Goal: Task Accomplishment & Management: Complete application form

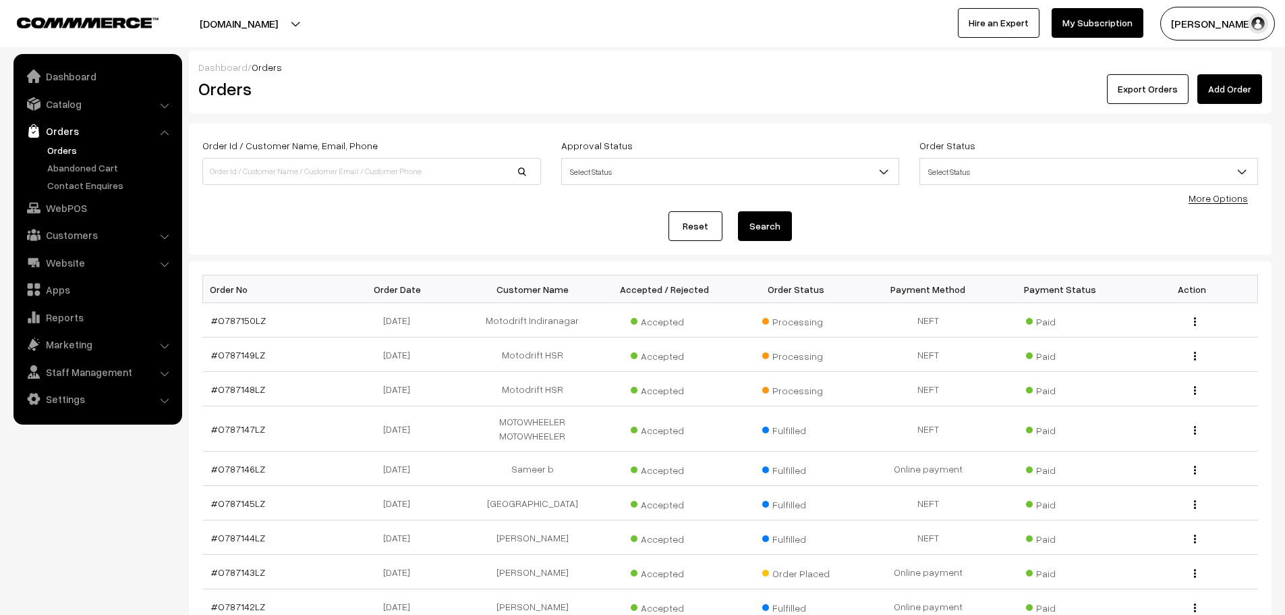
click at [1227, 101] on link "Add Order" at bounding box center [1230, 89] width 65 height 30
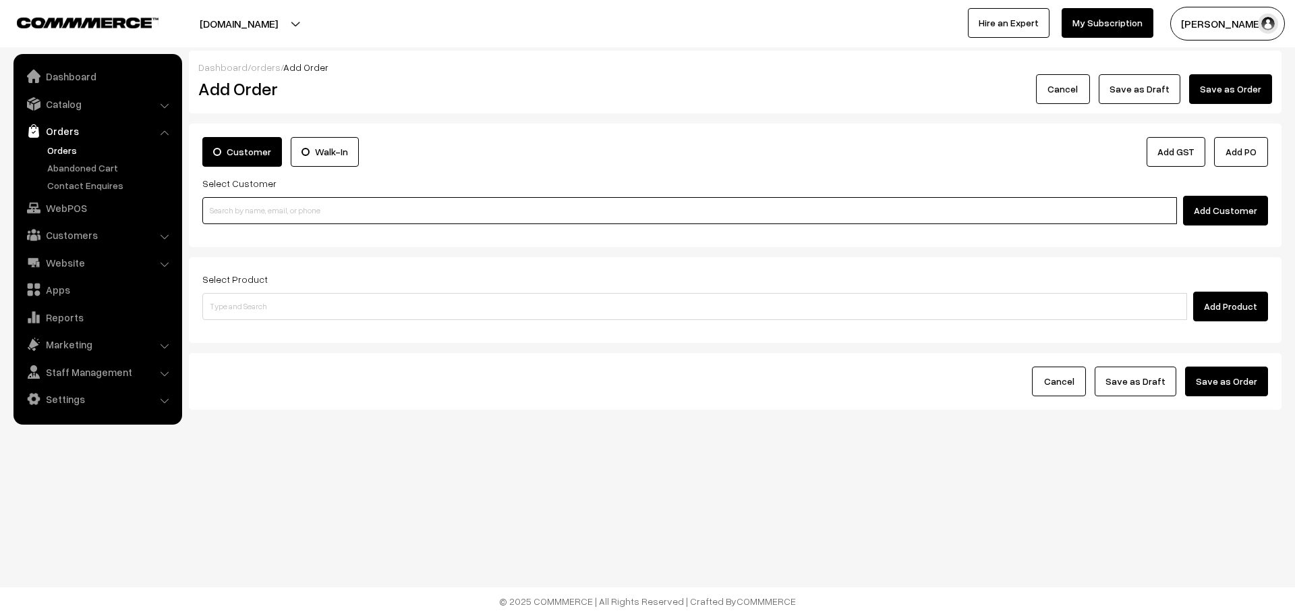
click at [613, 214] on input at bounding box center [689, 210] width 975 height 27
paste input "93988 31373"
click at [235, 213] on input "93988 31373" at bounding box center [689, 210] width 975 height 27
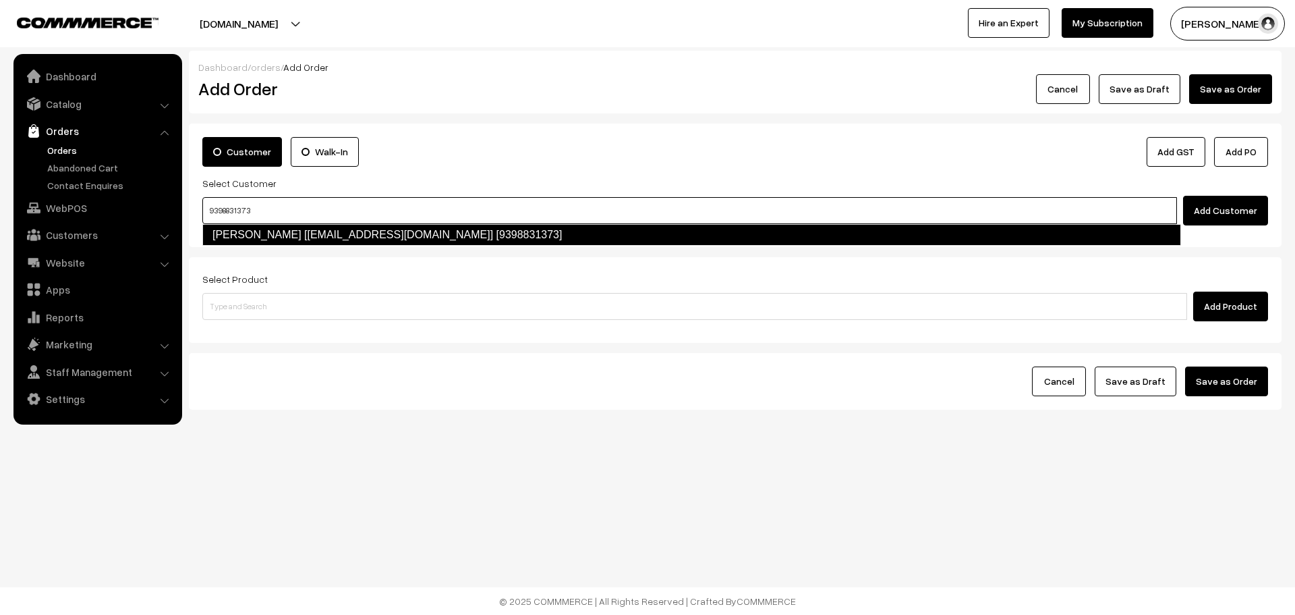
click at [310, 225] on link "Sai Teja [kurrasaiteja2000@gmail.com] [9398831373]" at bounding box center [691, 235] width 979 height 22
type input "9398831373"
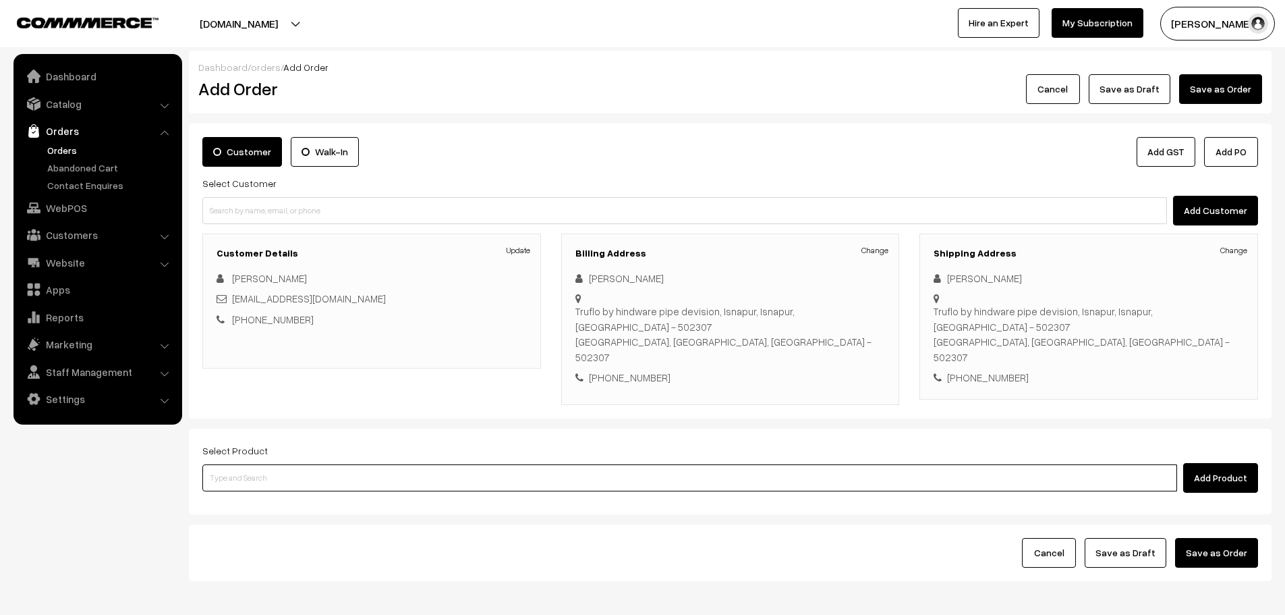
click at [847, 464] on input at bounding box center [689, 477] width 975 height 27
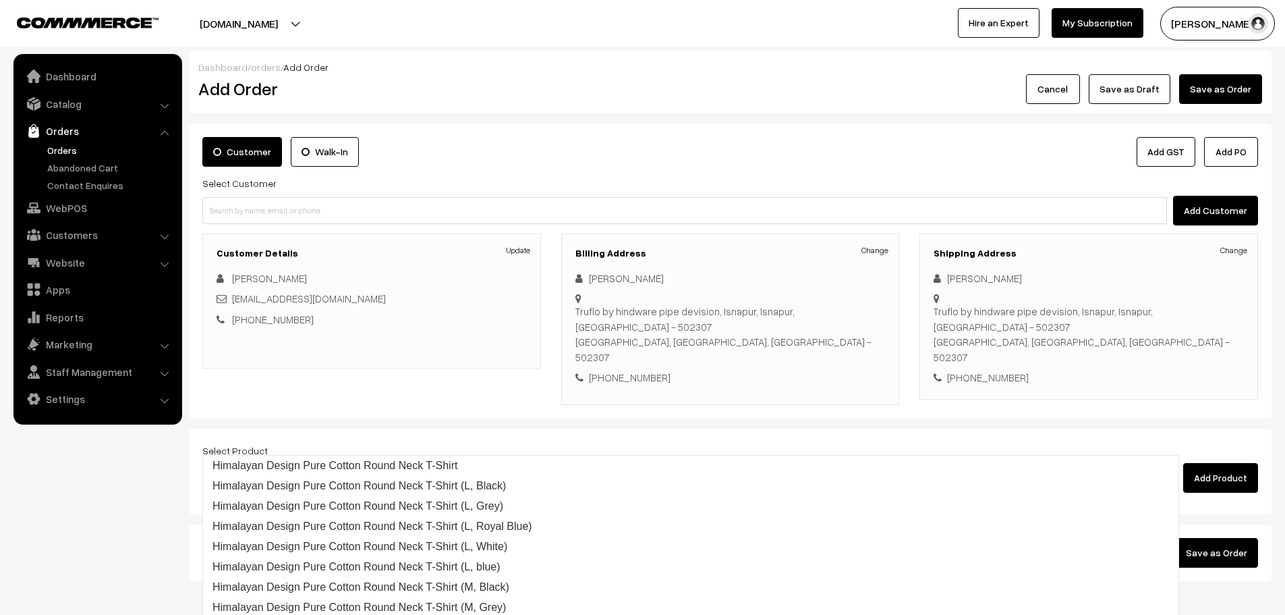
type input "rep"
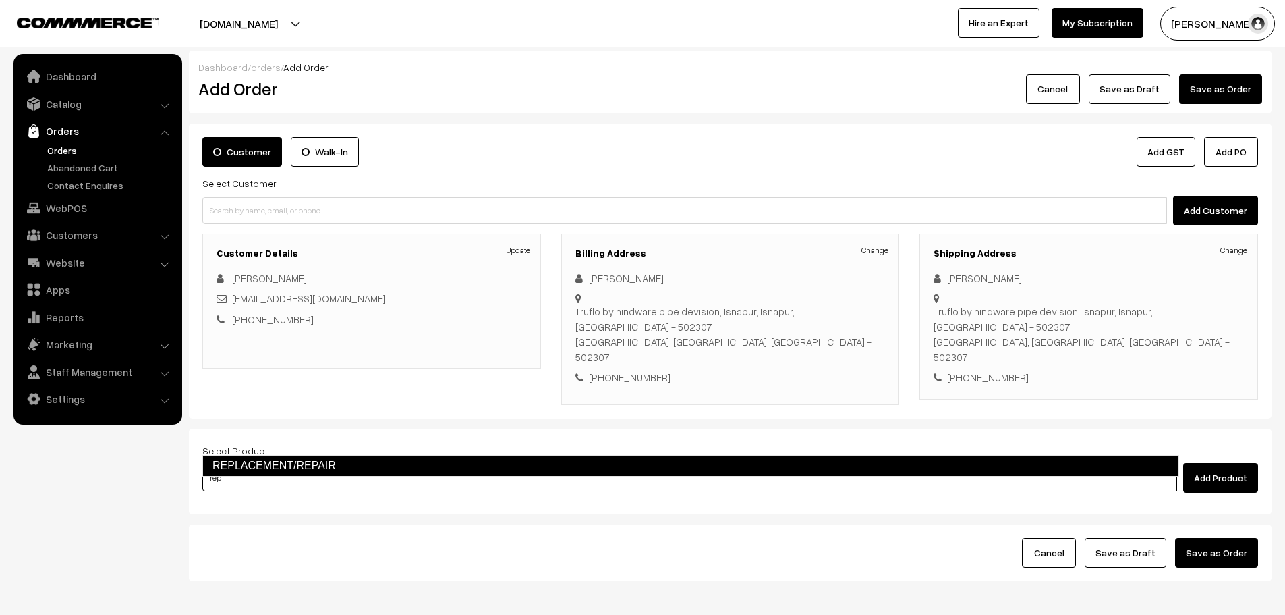
click at [771, 472] on link "REPLACEMENT/REPAIR" at bounding box center [690, 466] width 977 height 22
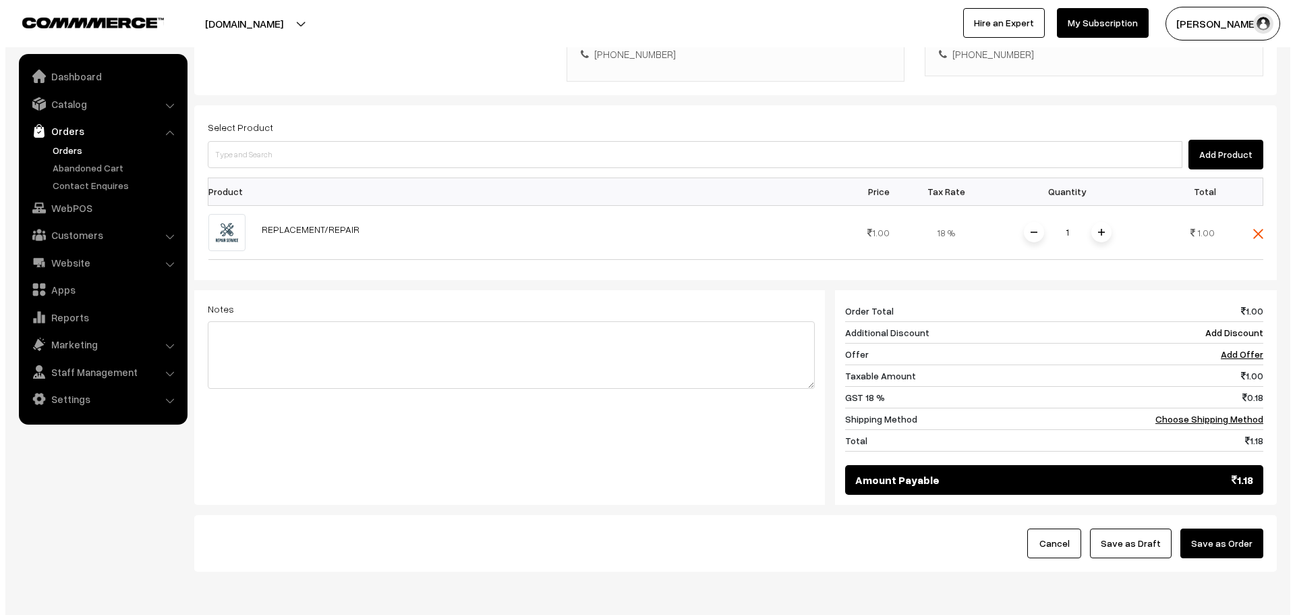
scroll to position [341, 0]
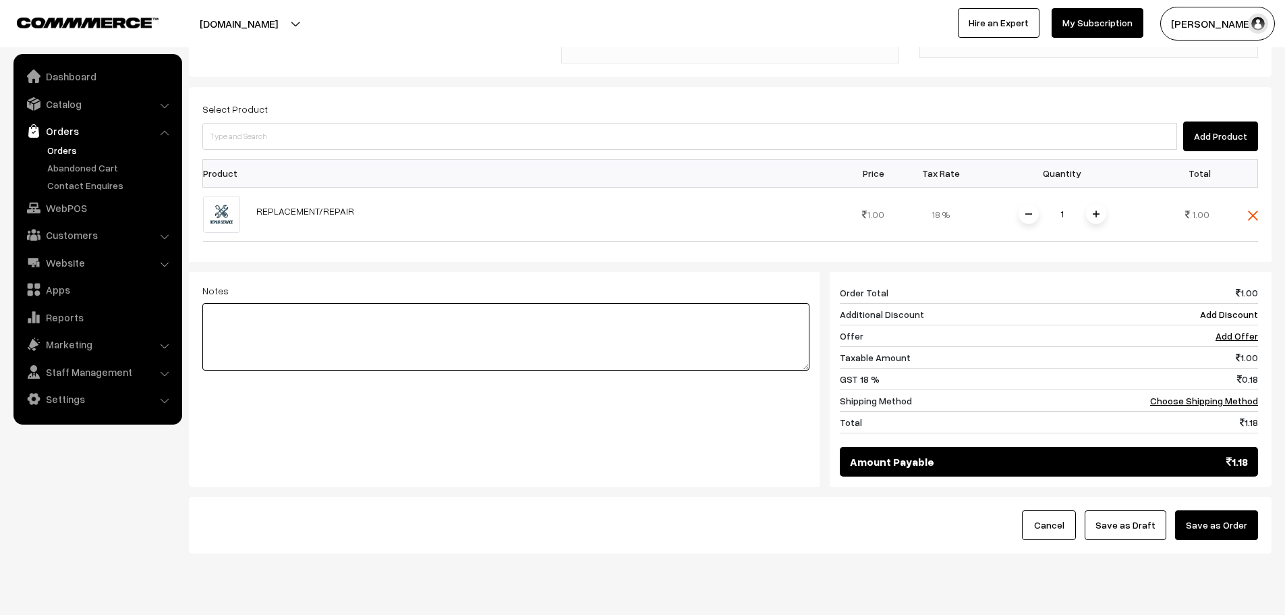
click at [298, 303] on textarea at bounding box center [505, 336] width 607 height 67
type textarea "M3 Camera Replacement"
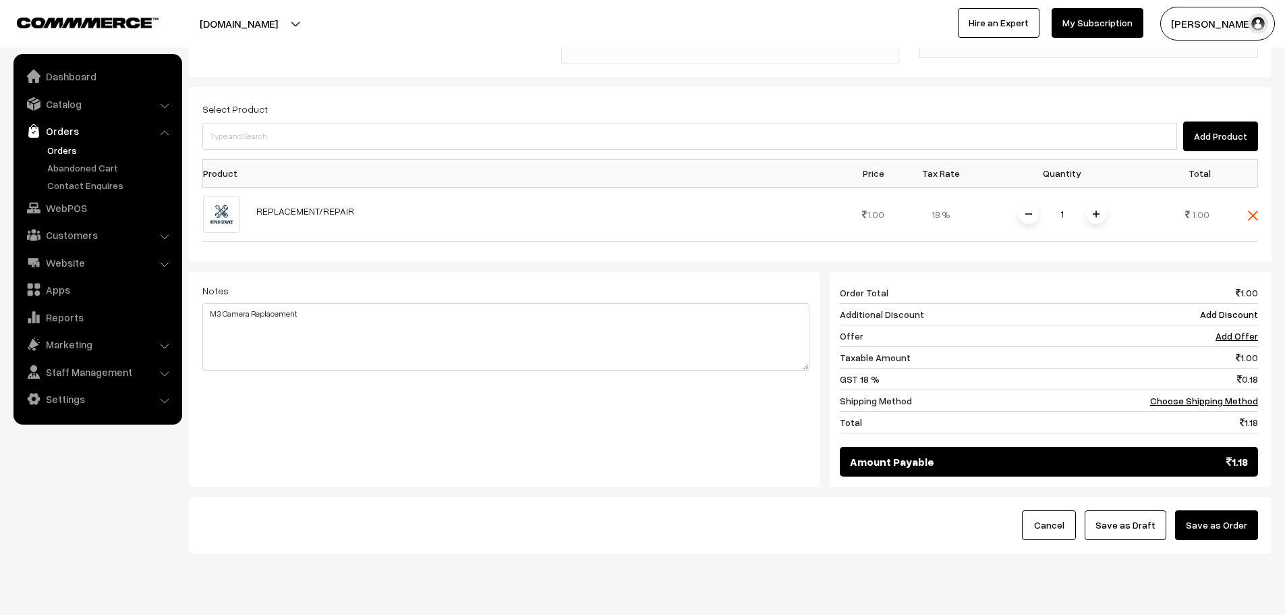
click at [1203, 510] on button "Save as Order" at bounding box center [1216, 525] width 83 height 30
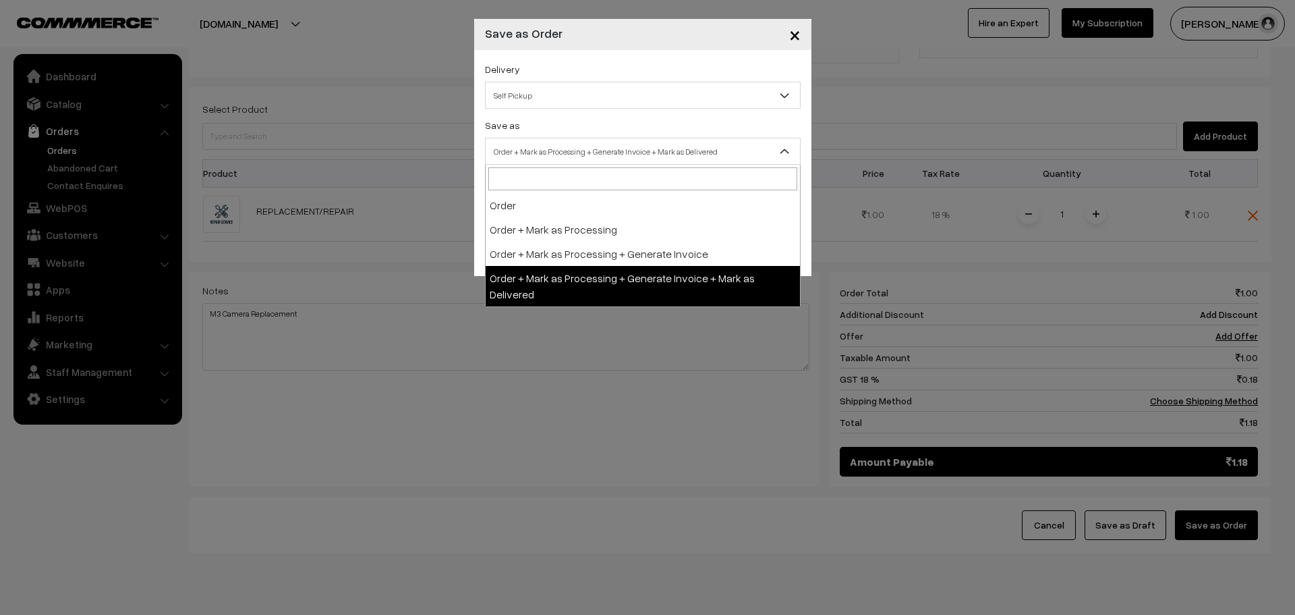
drag, startPoint x: 1244, startPoint y: 522, endPoint x: 647, endPoint y: 156, distance: 699.6
click at [647, 156] on span "Order + Mark as Processing + Generate Invoice + Mark as Delivered" at bounding box center [643, 152] width 314 height 24
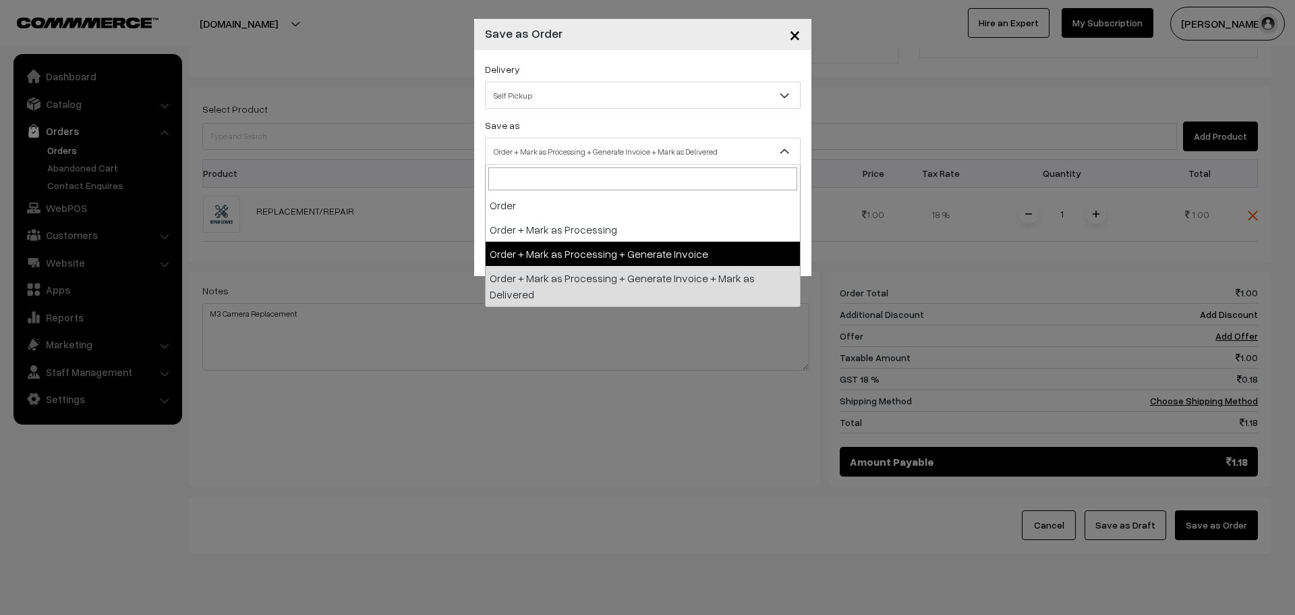
select select "3"
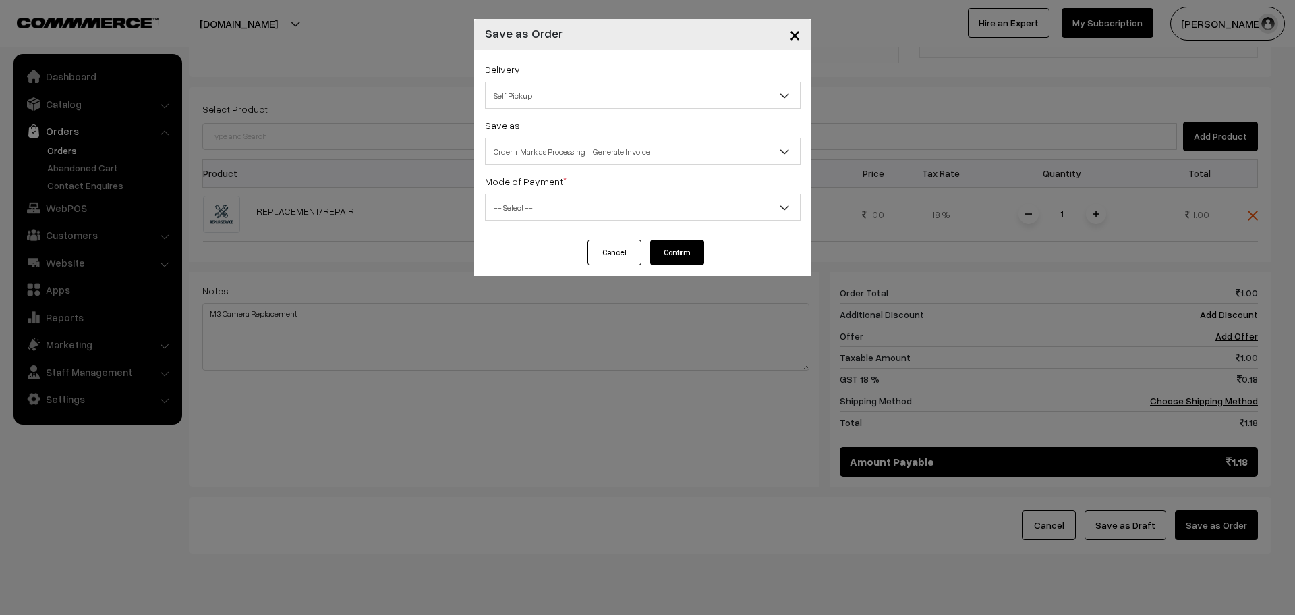
click at [618, 103] on span "Self Pickup" at bounding box center [643, 96] width 314 height 24
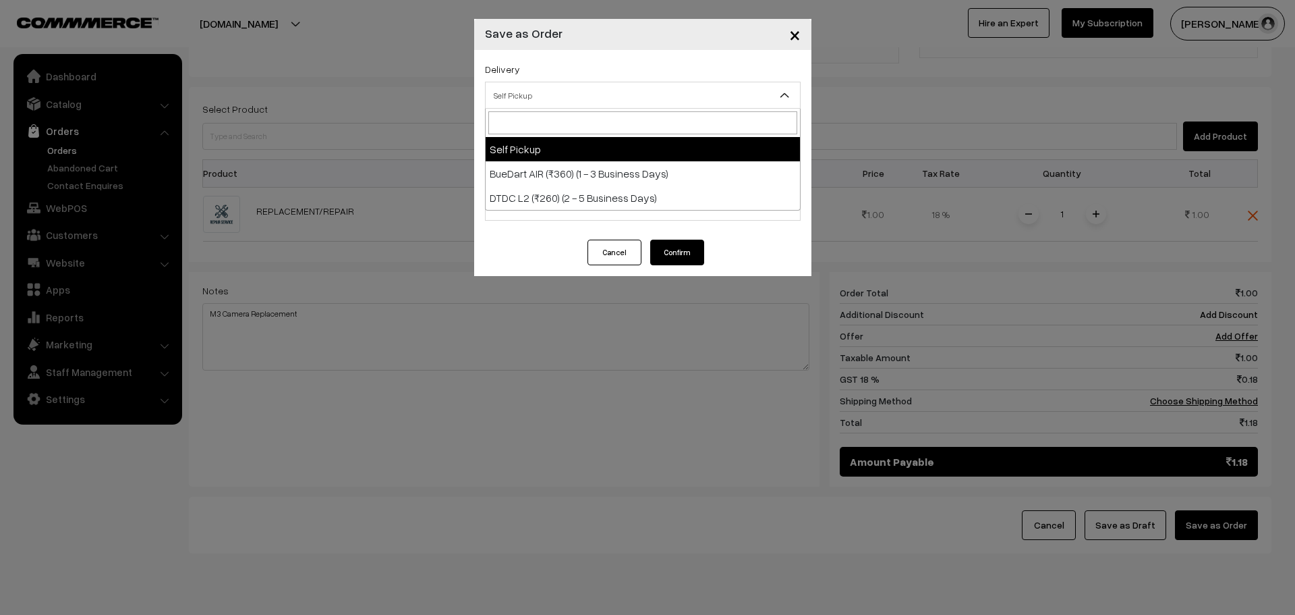
click at [624, 81] on div "Delivery Self Pickup BueDart AIR (₹360) (1 - 3 Business Days) DTDC L2 (₹260) (2…" at bounding box center [643, 85] width 316 height 48
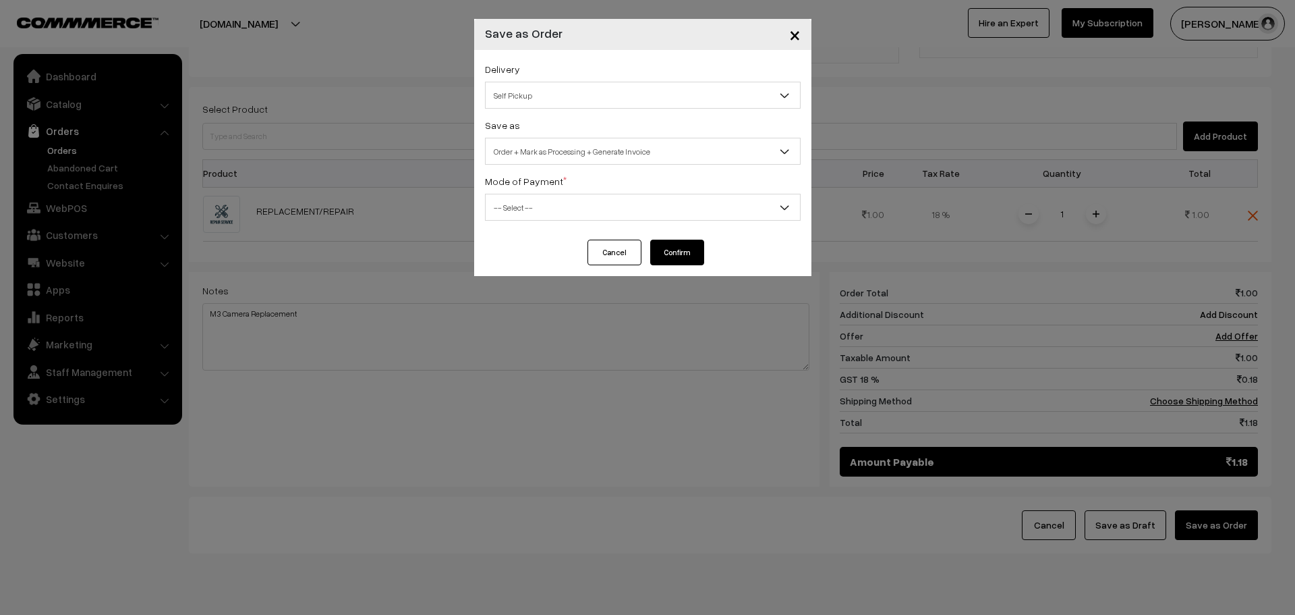
click at [644, 194] on div "Mode of Payment * -- Select -- COD Cash Cheque NEFT Online Payment DD Others --…" at bounding box center [643, 197] width 316 height 48
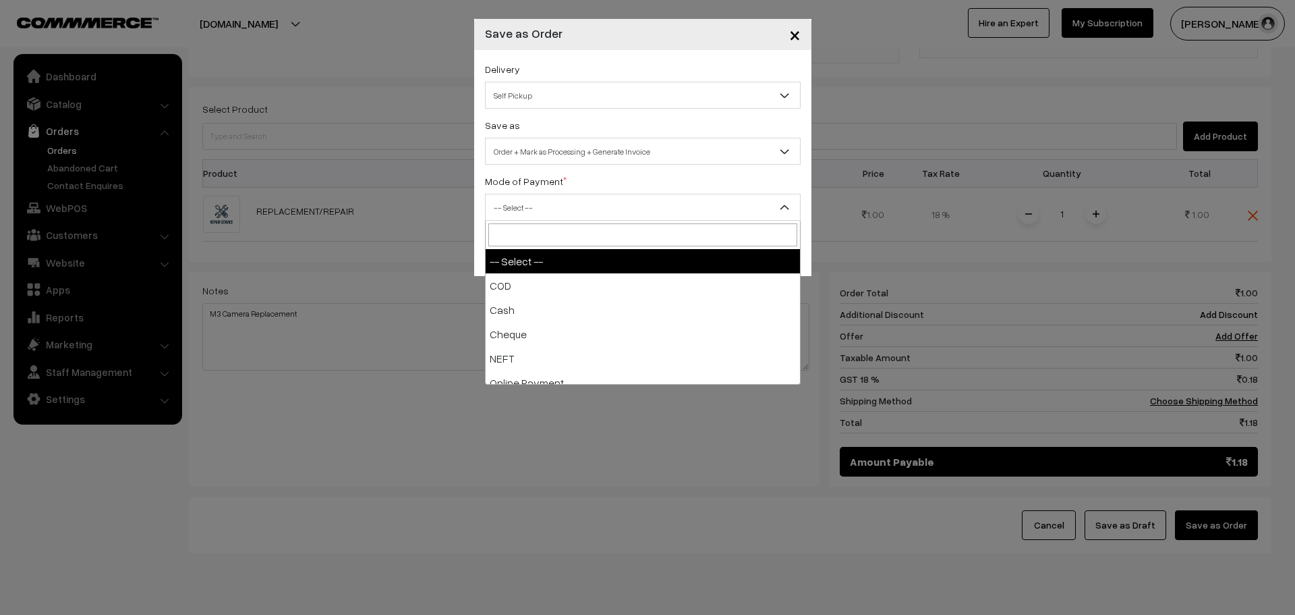
click at [642, 208] on span "-- Select --" at bounding box center [643, 208] width 314 height 24
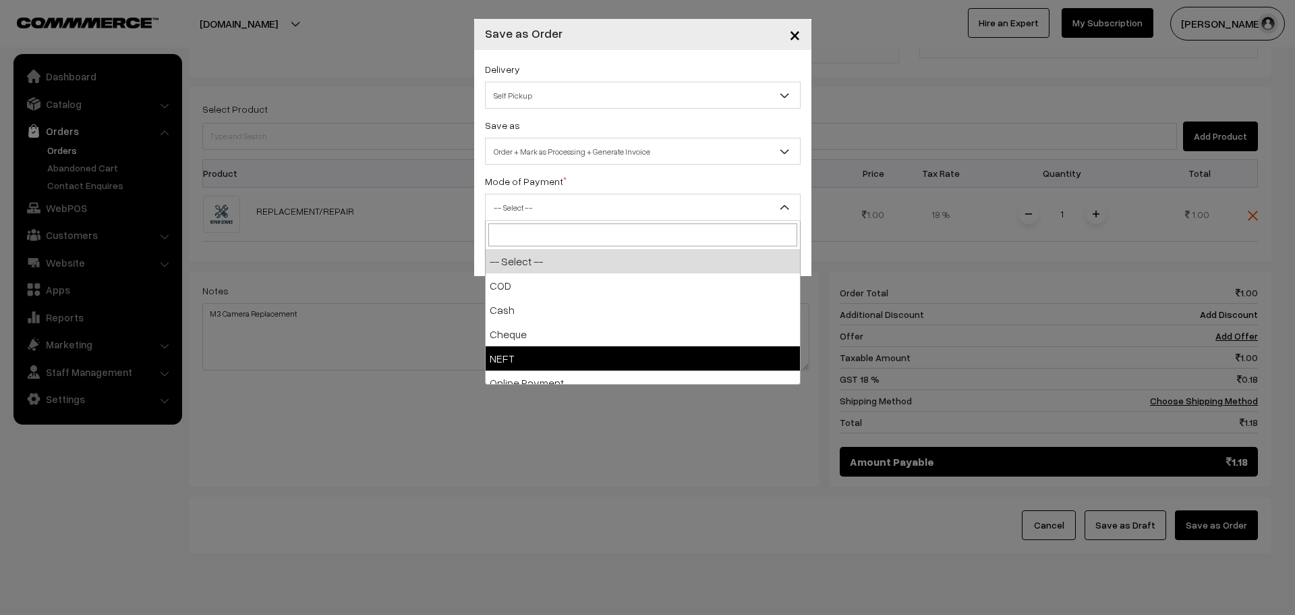
select select "4"
checkbox input "true"
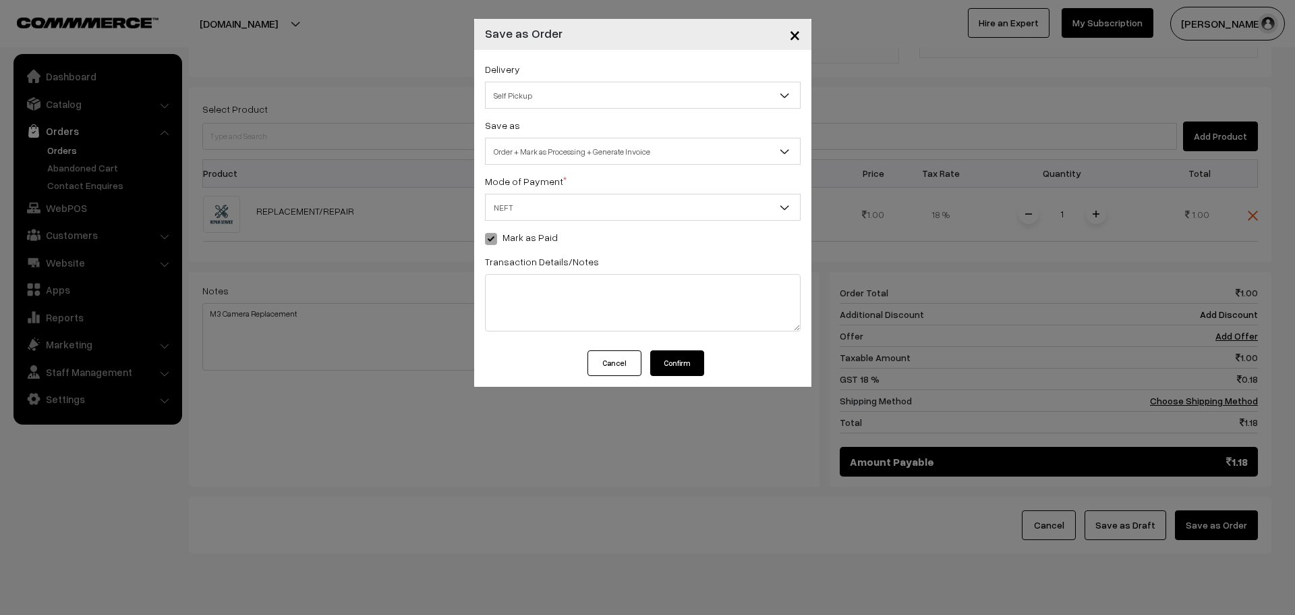
click at [686, 360] on button "Confirm" at bounding box center [677, 363] width 54 height 26
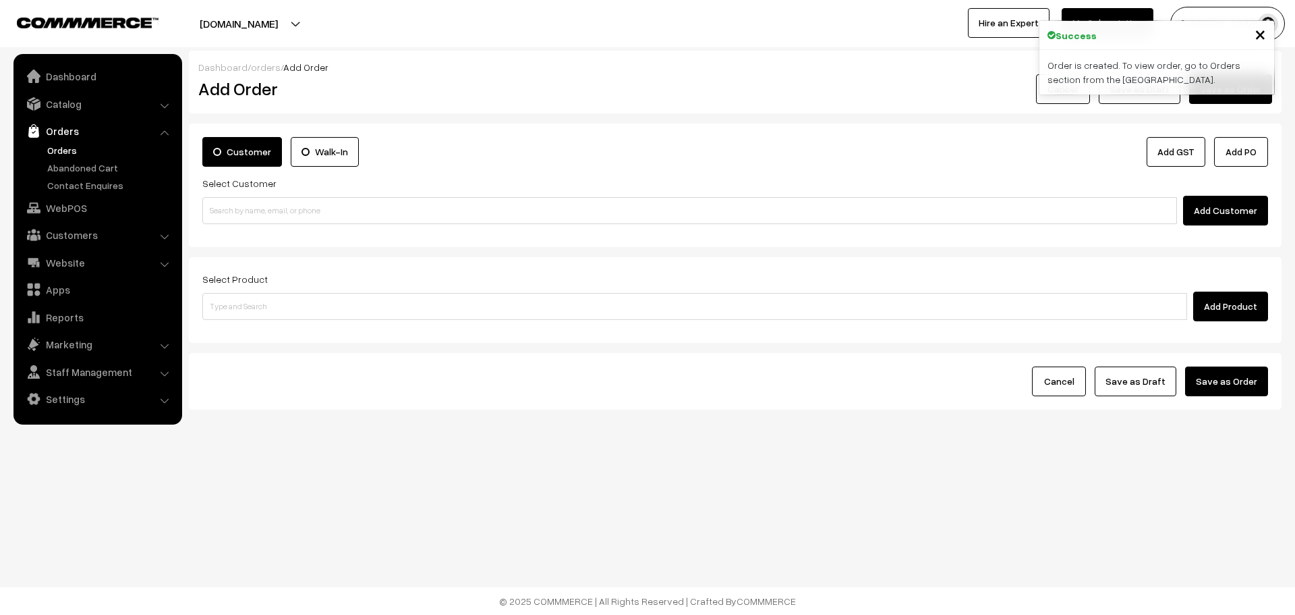
click at [57, 153] on link "Orders" at bounding box center [111, 150] width 134 height 14
